Goal: Task Accomplishment & Management: Use online tool/utility

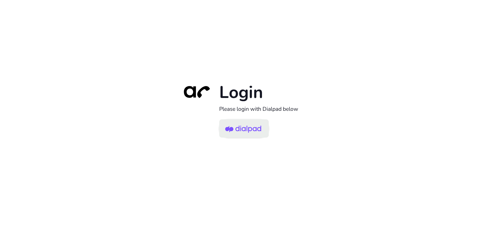
click at [245, 129] on img at bounding box center [243, 128] width 36 height 17
click at [243, 126] on img at bounding box center [243, 128] width 36 height 17
click at [241, 129] on img at bounding box center [243, 128] width 36 height 17
